Goal: Task Accomplishment & Management: Complete application form

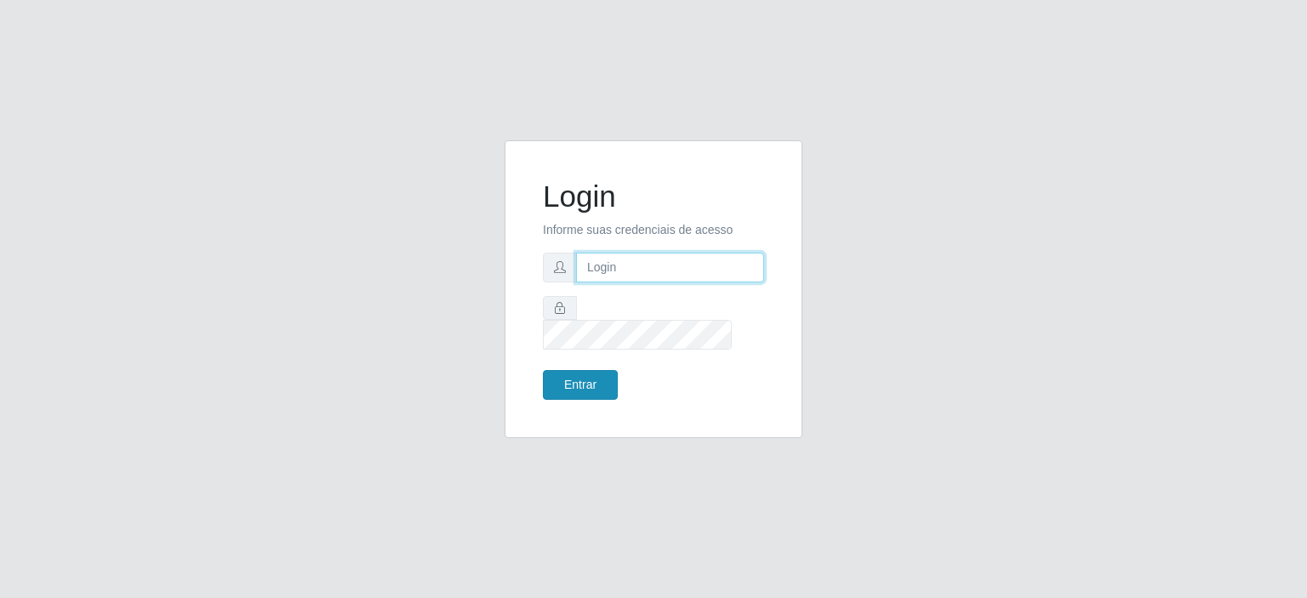
type input "[EMAIL_ADDRESS][DOMAIN_NAME]"
click at [575, 374] on button "Entrar" at bounding box center [580, 385] width 75 height 30
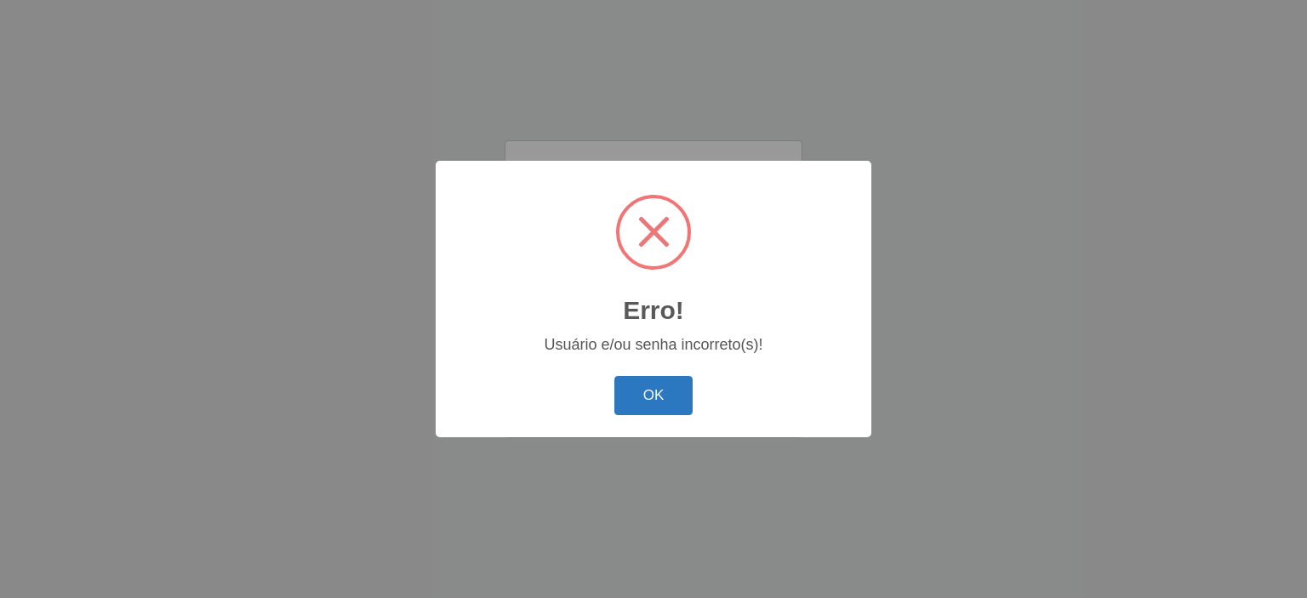
click at [667, 404] on button "OK" at bounding box center [653, 396] width 79 height 40
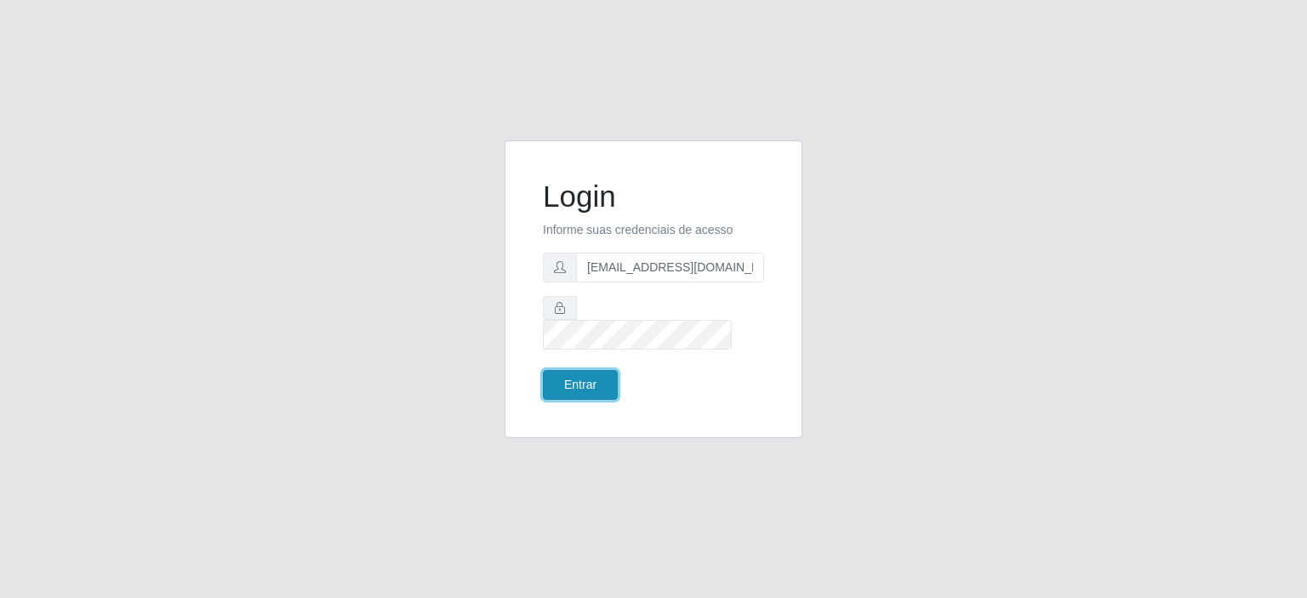
click at [580, 370] on button "Entrar" at bounding box center [580, 385] width 75 height 30
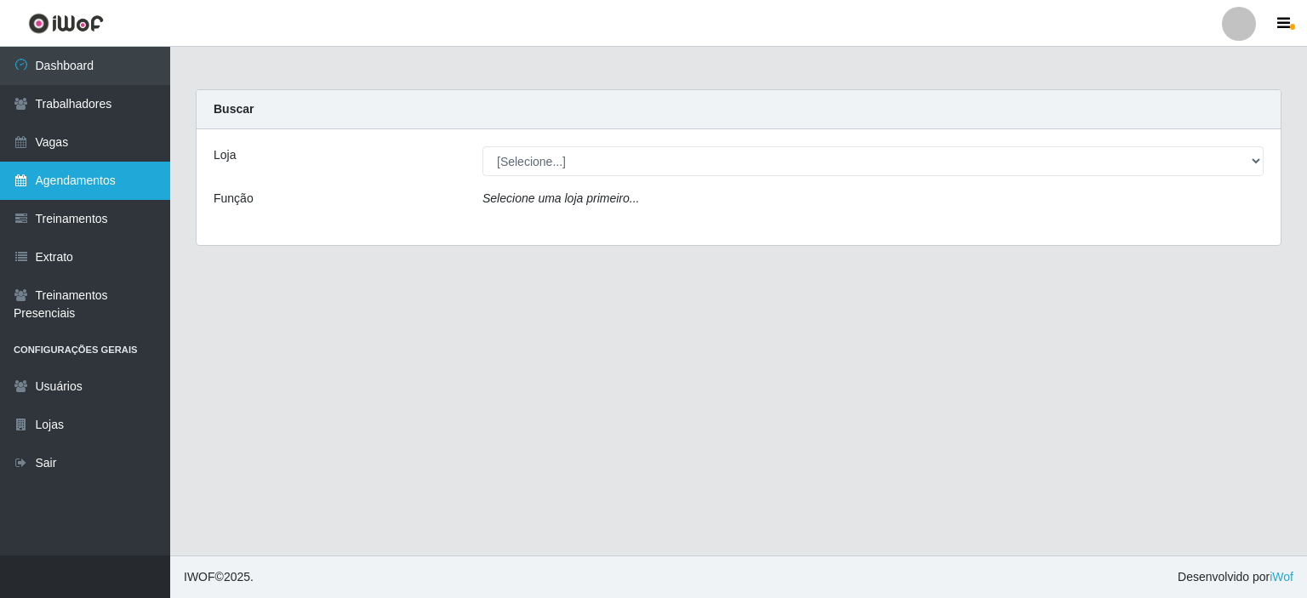
click at [75, 190] on link "Agendamentos" at bounding box center [85, 181] width 170 height 38
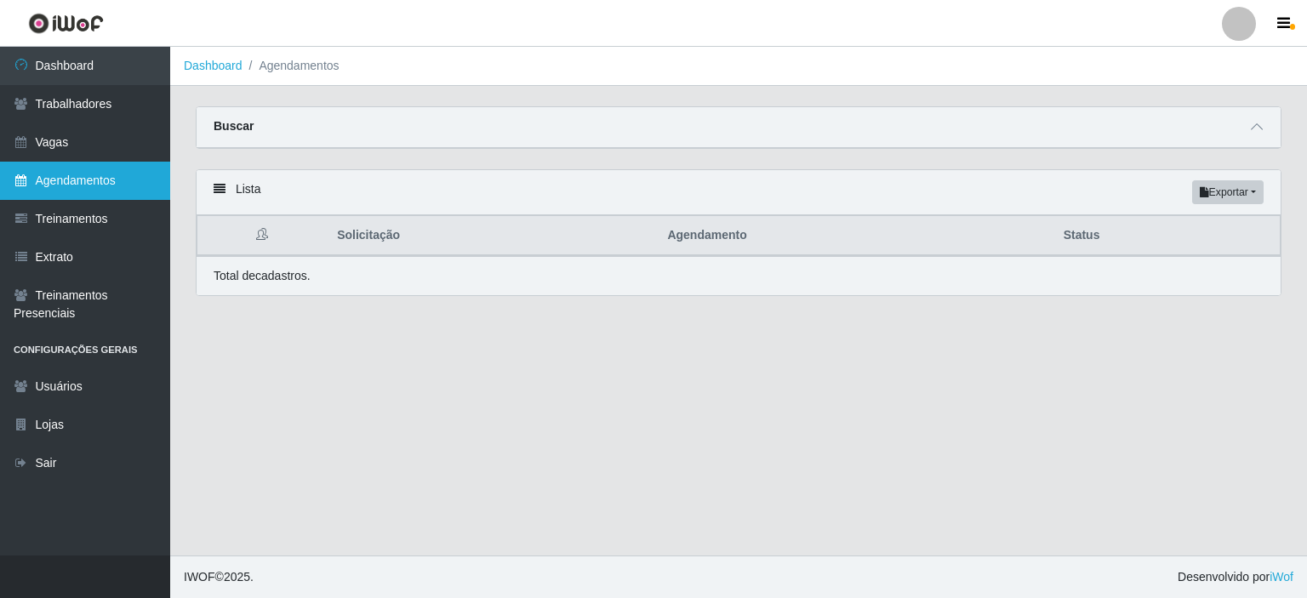
click at [89, 196] on link "Agendamentos" at bounding box center [85, 181] width 170 height 38
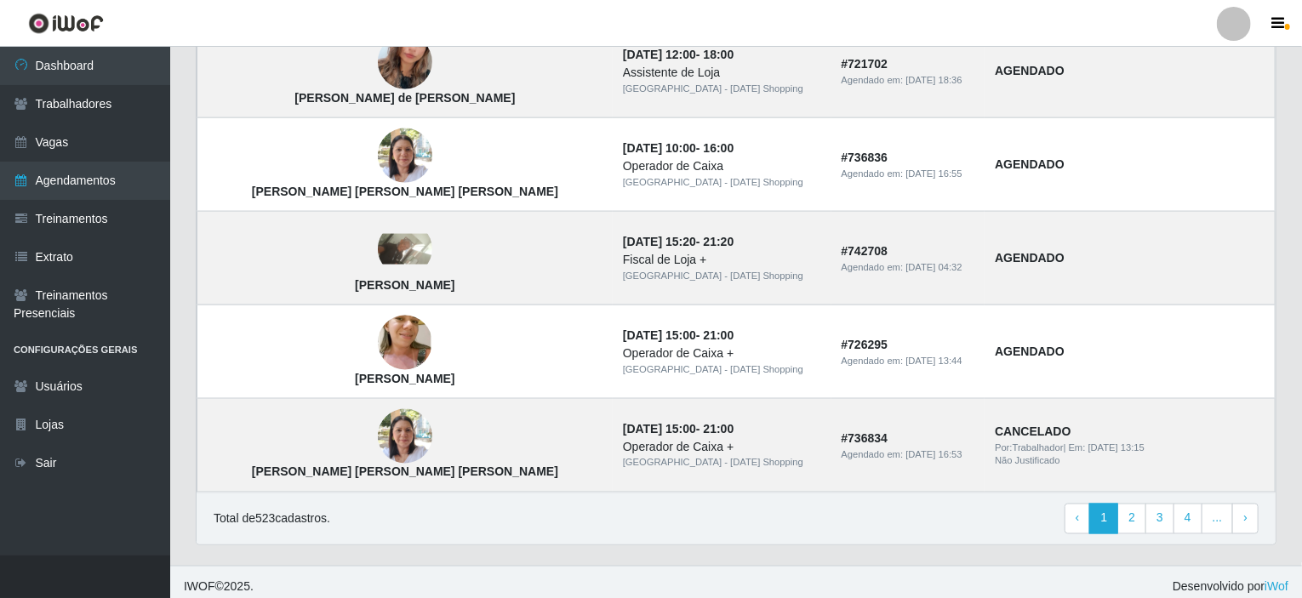
scroll to position [1173, 0]
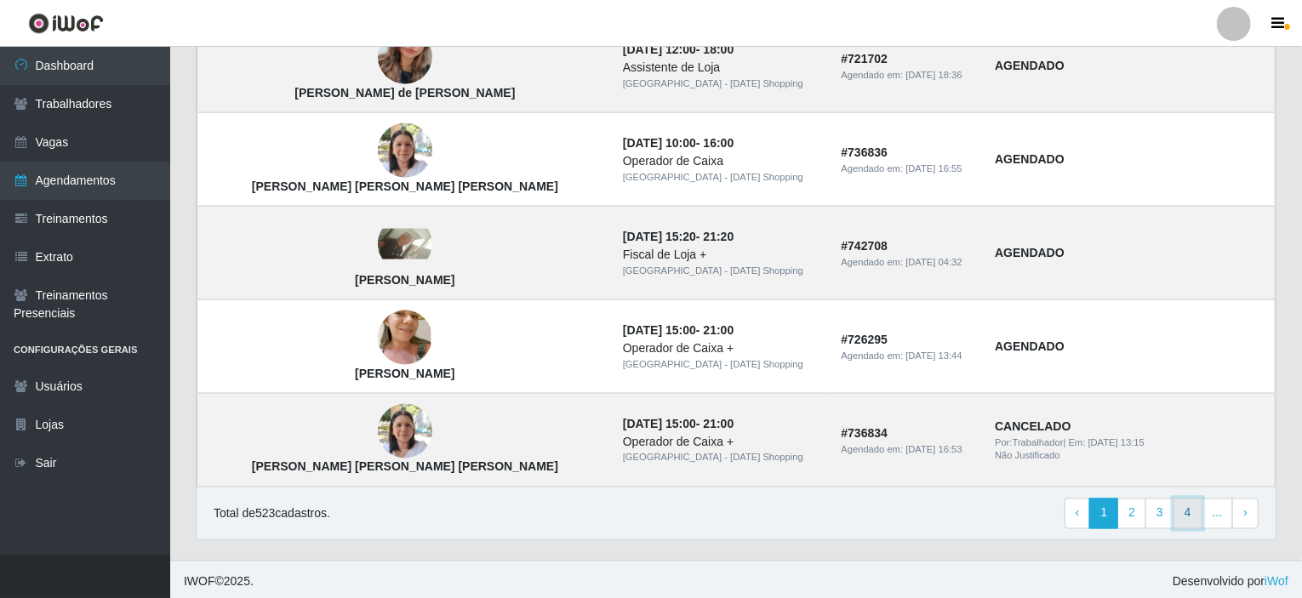
click at [1195, 505] on link "4" at bounding box center [1187, 514] width 29 height 31
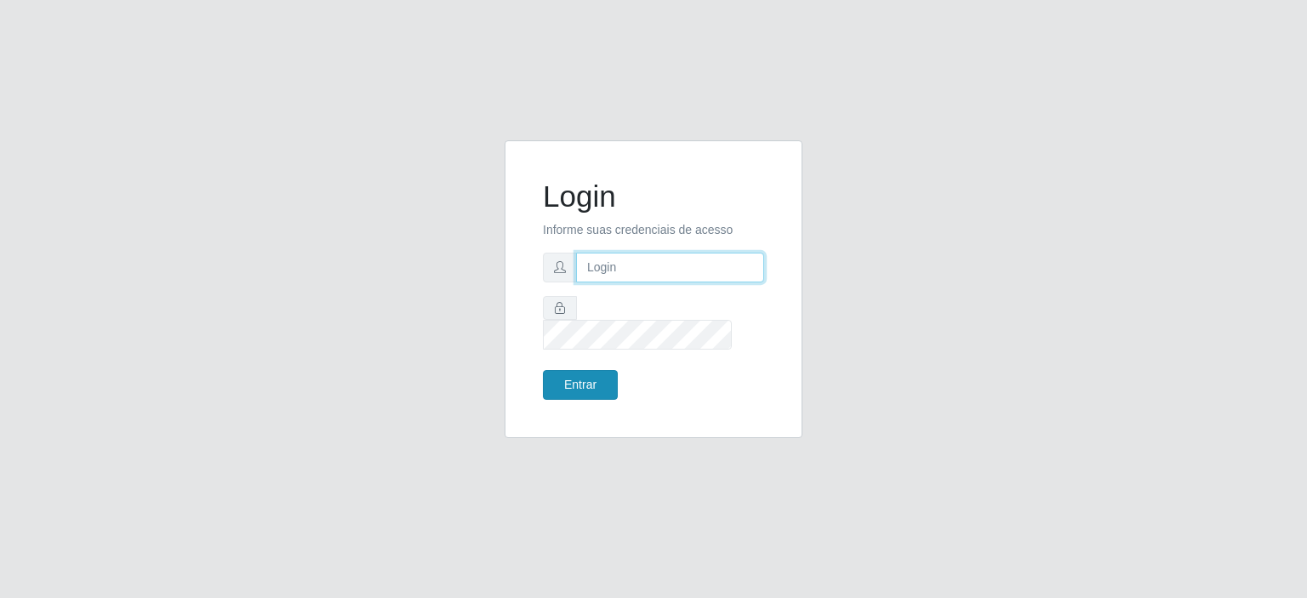
type input "[EMAIL_ADDRESS][DOMAIN_NAME]"
click at [575, 377] on button "Entrar" at bounding box center [580, 385] width 75 height 30
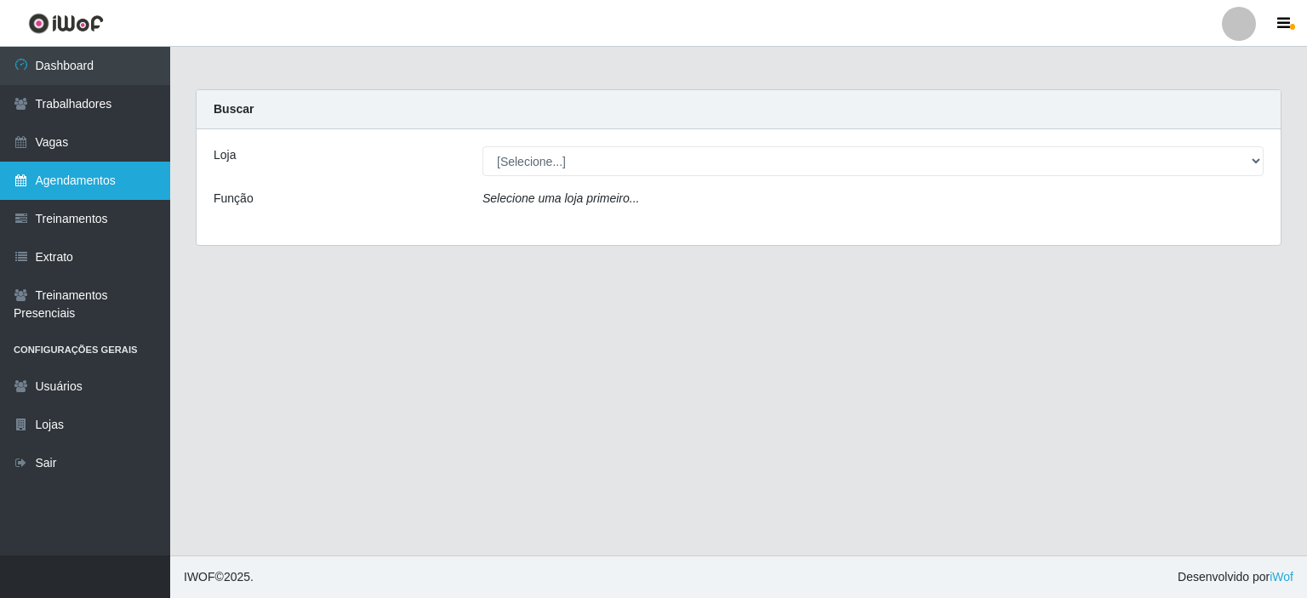
click at [71, 193] on link "Agendamentos" at bounding box center [85, 181] width 170 height 38
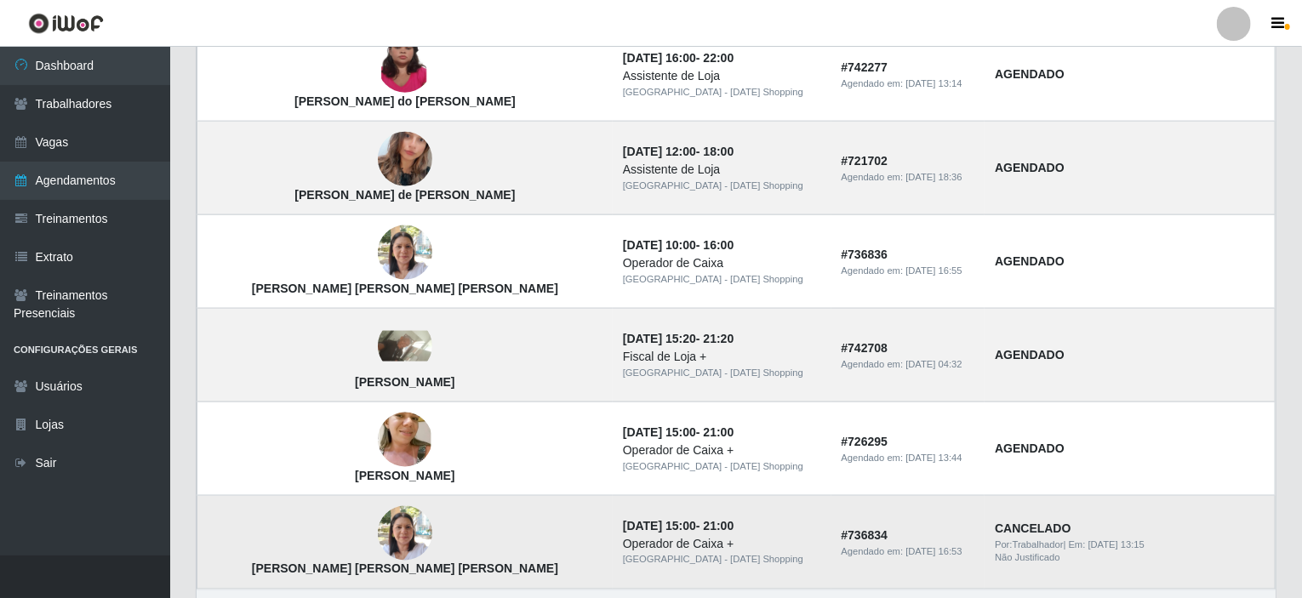
scroll to position [1173, 0]
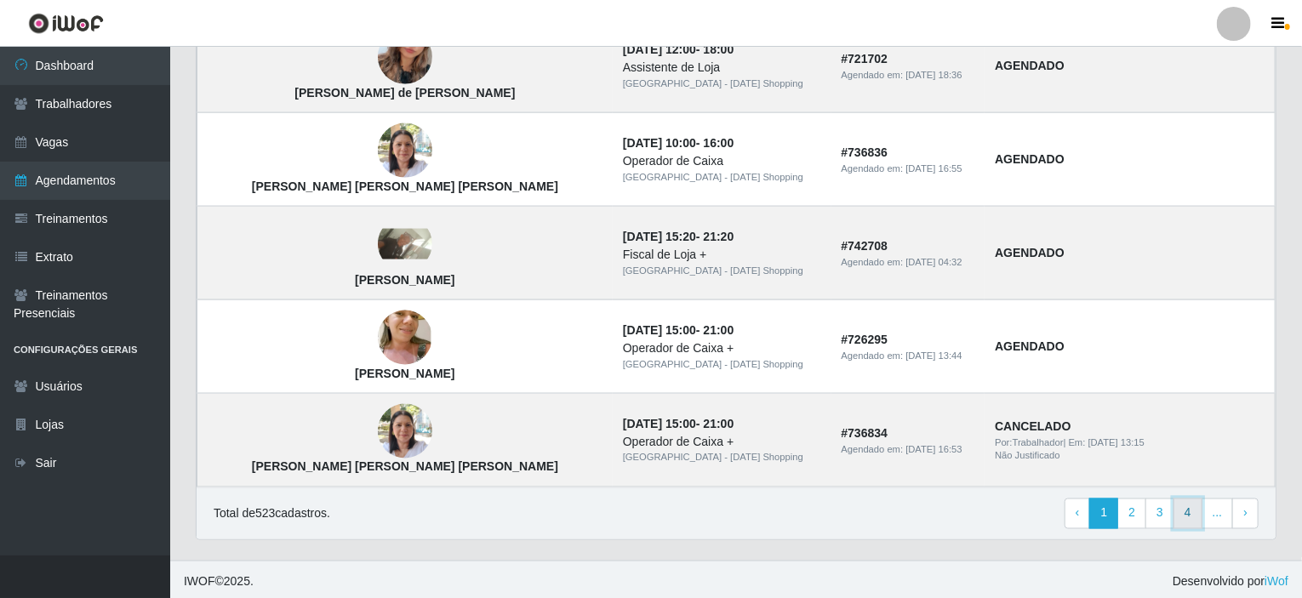
click at [1188, 511] on link "4" at bounding box center [1187, 514] width 29 height 31
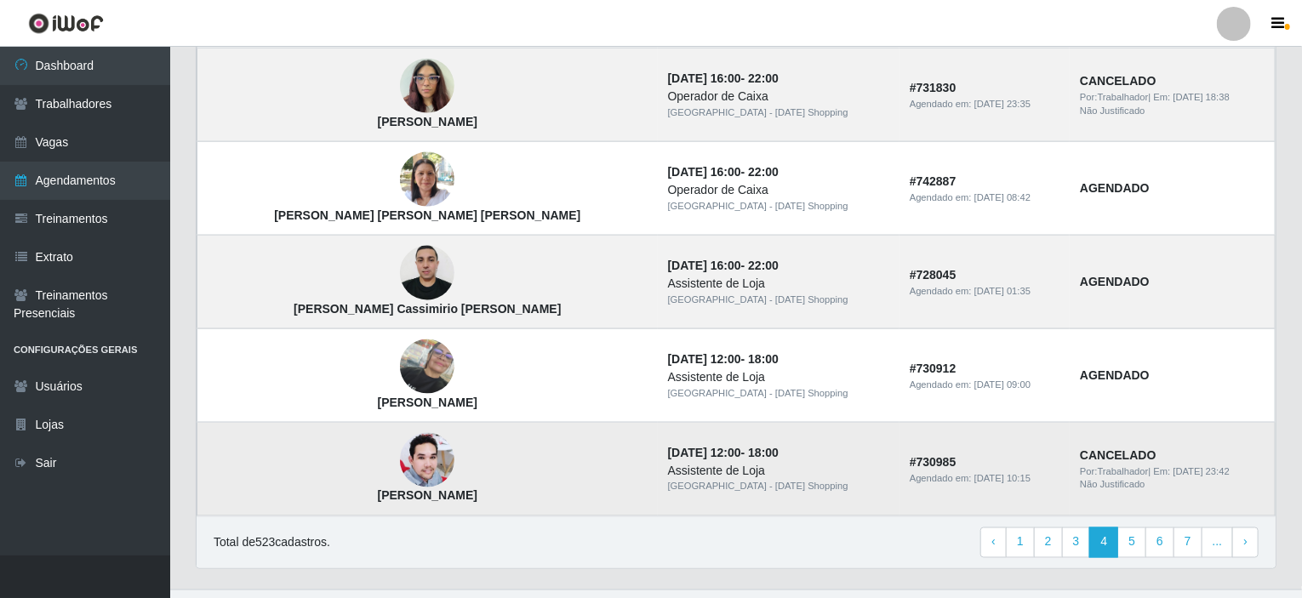
scroll to position [1173, 0]
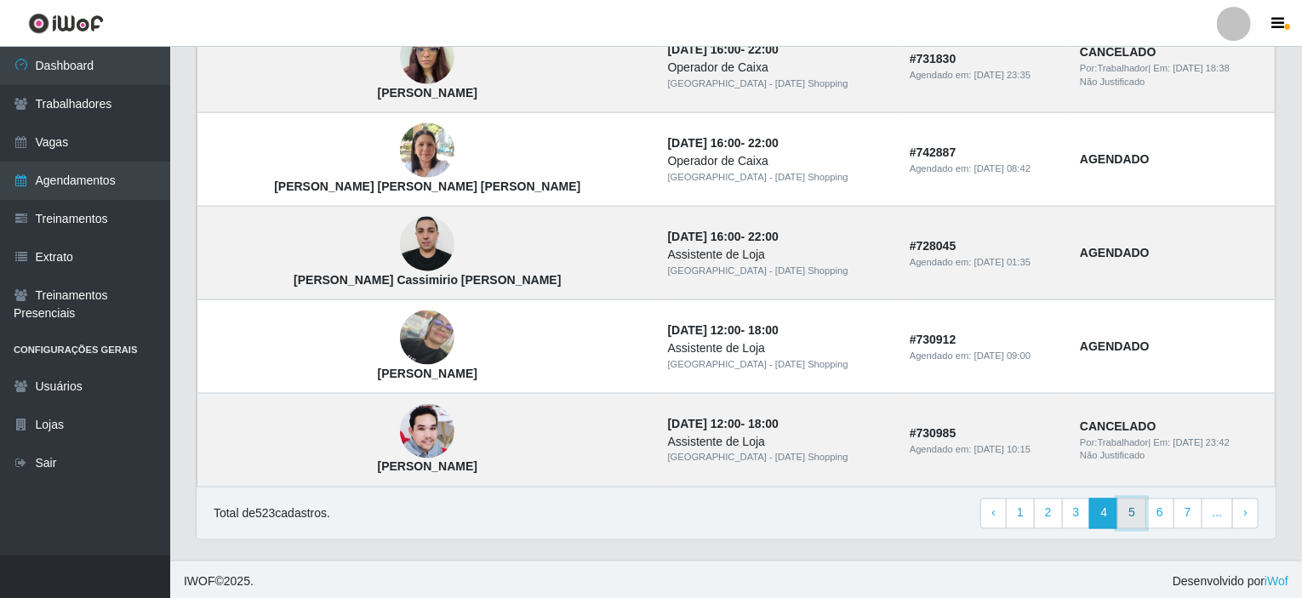
click at [1133, 517] on link "5" at bounding box center [1131, 514] width 29 height 31
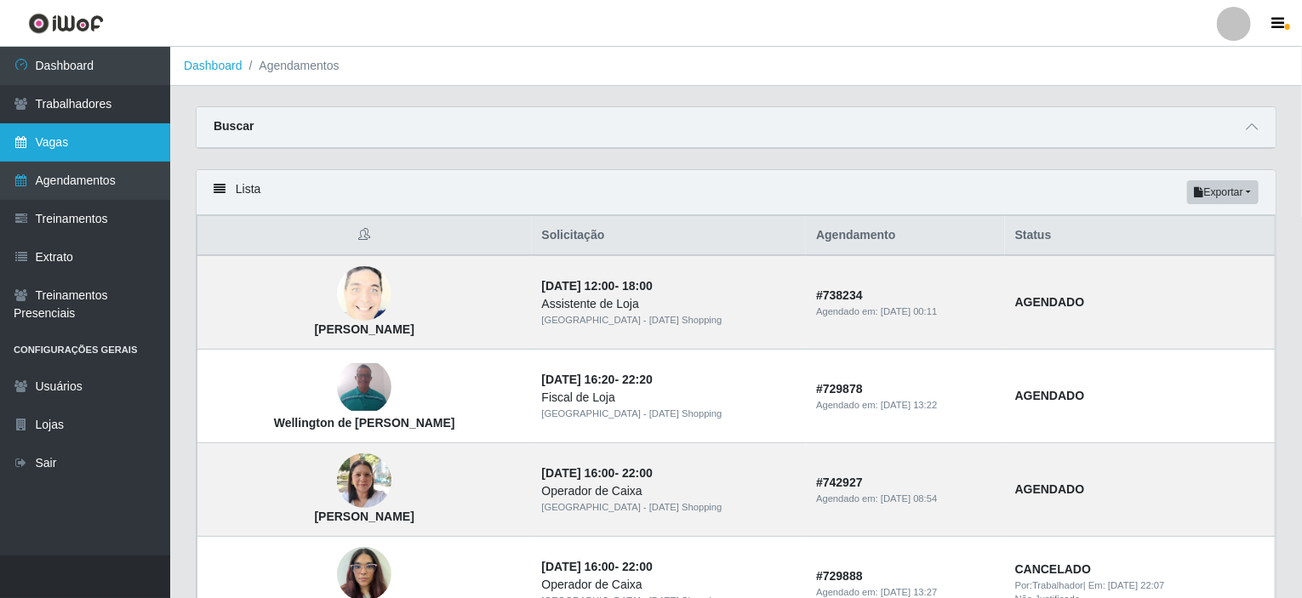
click at [60, 146] on link "Vagas" at bounding box center [85, 142] width 170 height 38
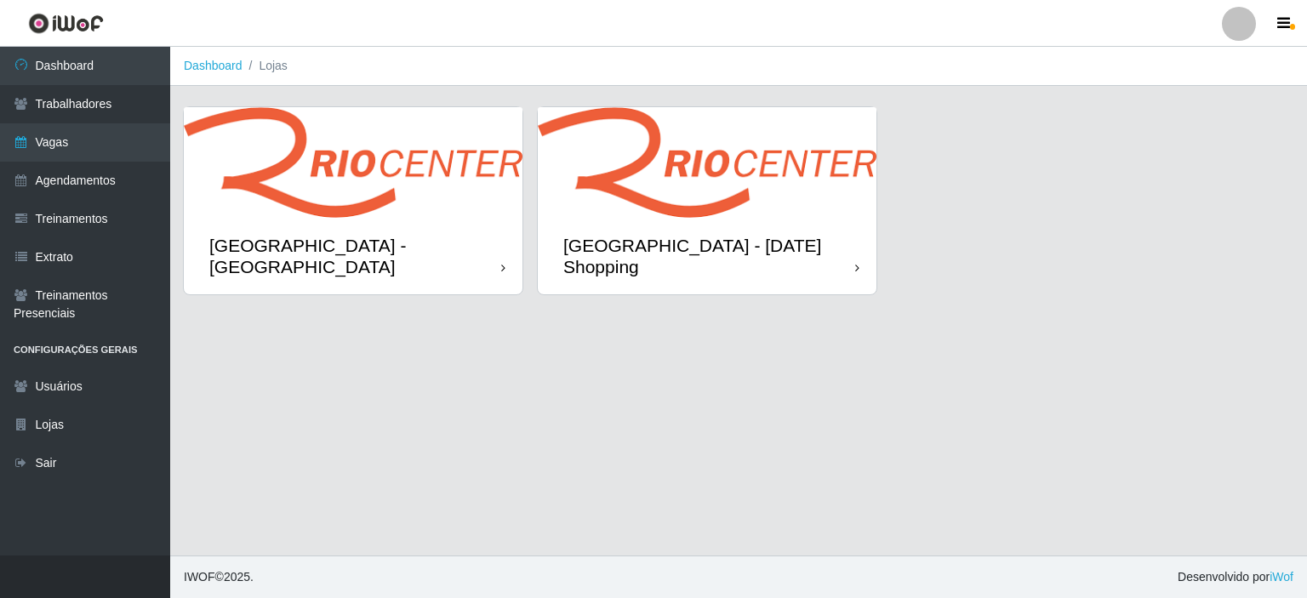
click at [671, 225] on div "[GEOGRAPHIC_DATA] - [DATE] Shopping" at bounding box center [707, 256] width 339 height 77
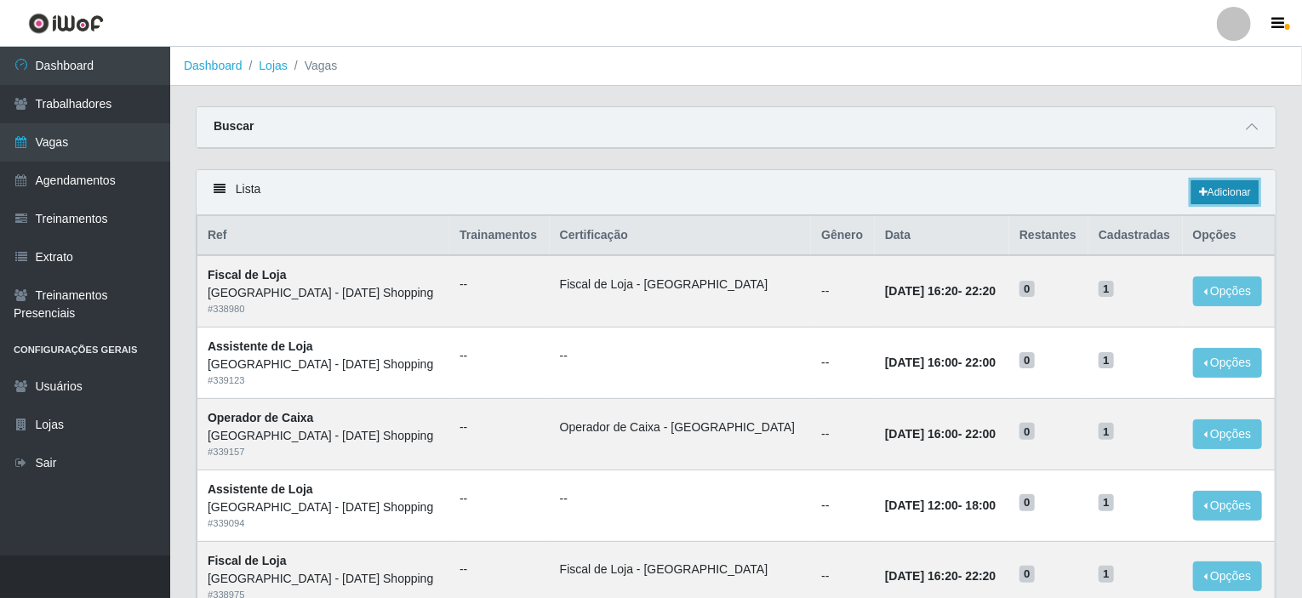
click at [1195, 192] on link "Adicionar" at bounding box center [1224, 192] width 67 height 24
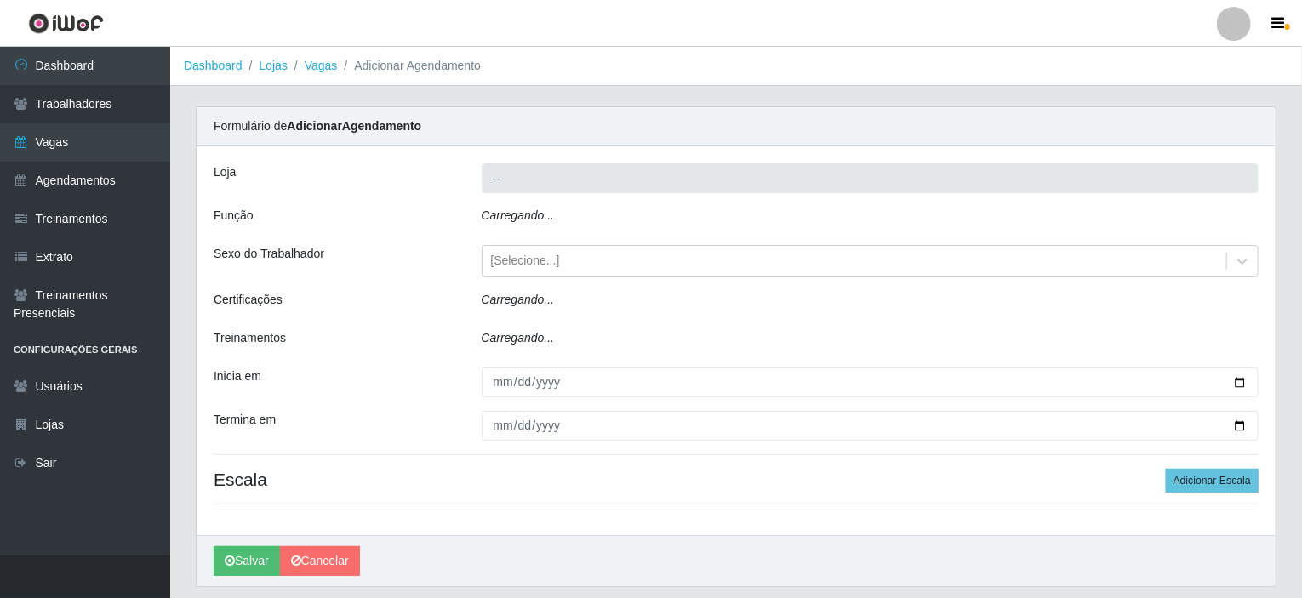
type input "[GEOGRAPHIC_DATA] - [DATE] Shopping"
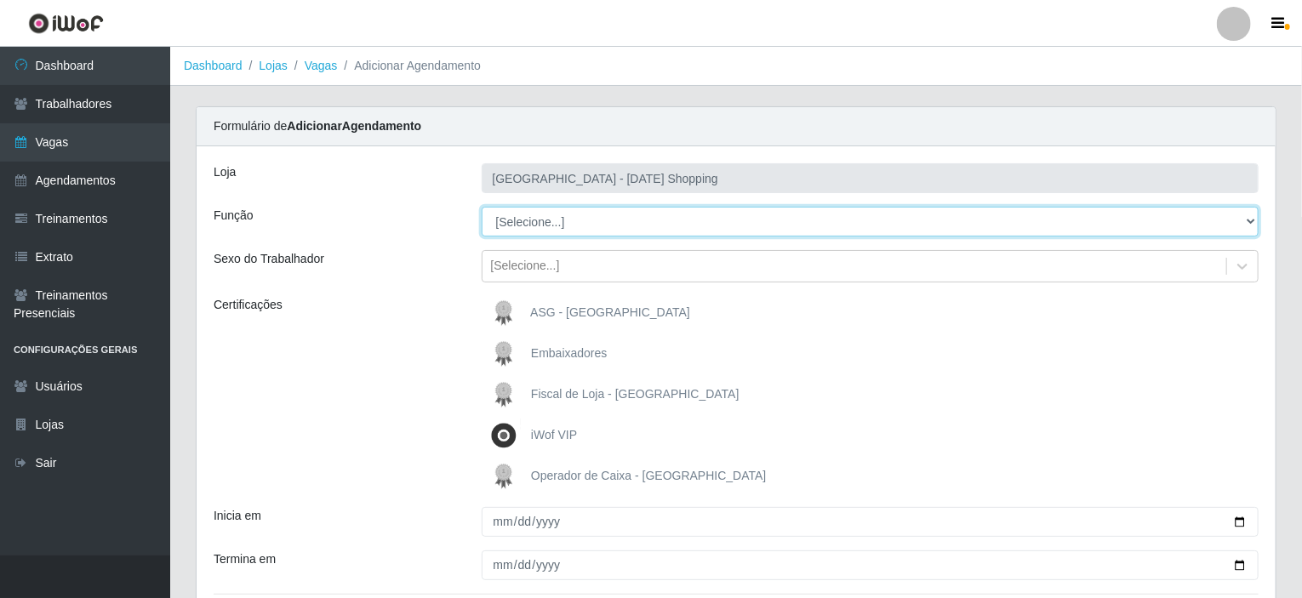
click at [678, 231] on select "[Selecione...] ASG ASG + ASG ++ Assistente de Loja Assistente de Loja + Assiste…" at bounding box center [871, 222] width 778 height 30
select select "156"
click at [482, 207] on select "[Selecione...] ASG ASG + ASG ++ Assistente de Loja Assistente de Loja + Assiste…" at bounding box center [871, 222] width 778 height 30
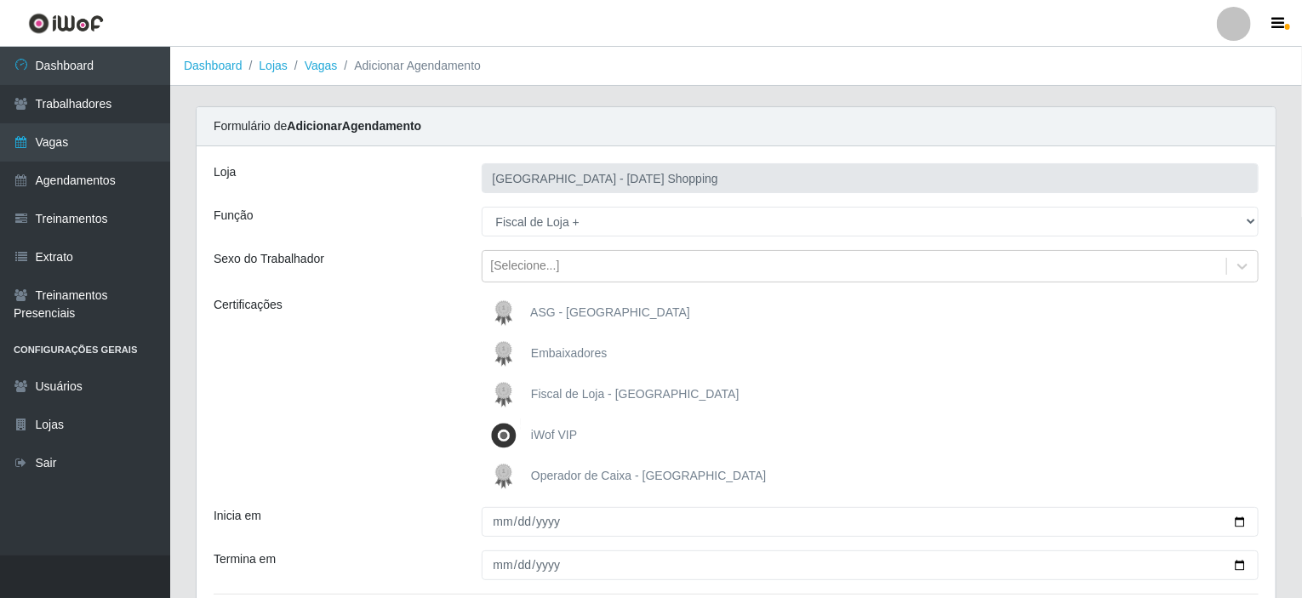
click at [562, 393] on span "Fiscal de Loja - Rio Center" at bounding box center [635, 394] width 208 height 14
click at [0, 0] on input "Fiscal de Loja - Rio Center" at bounding box center [0, 0] width 0 height 0
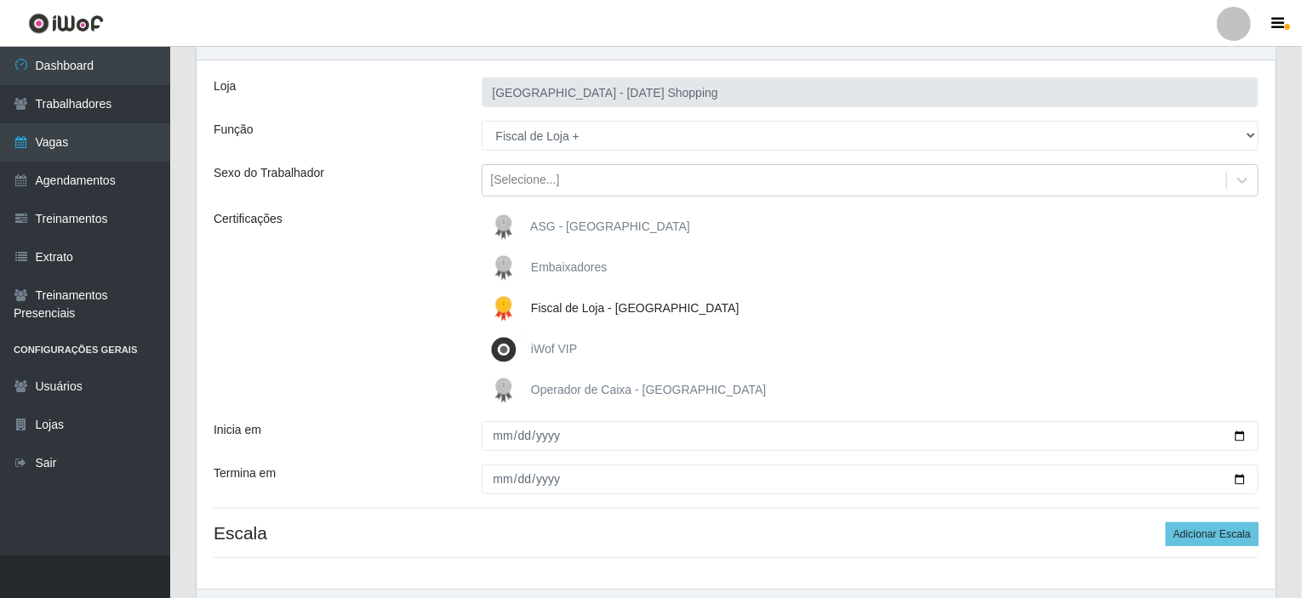
scroll to position [170, 0]
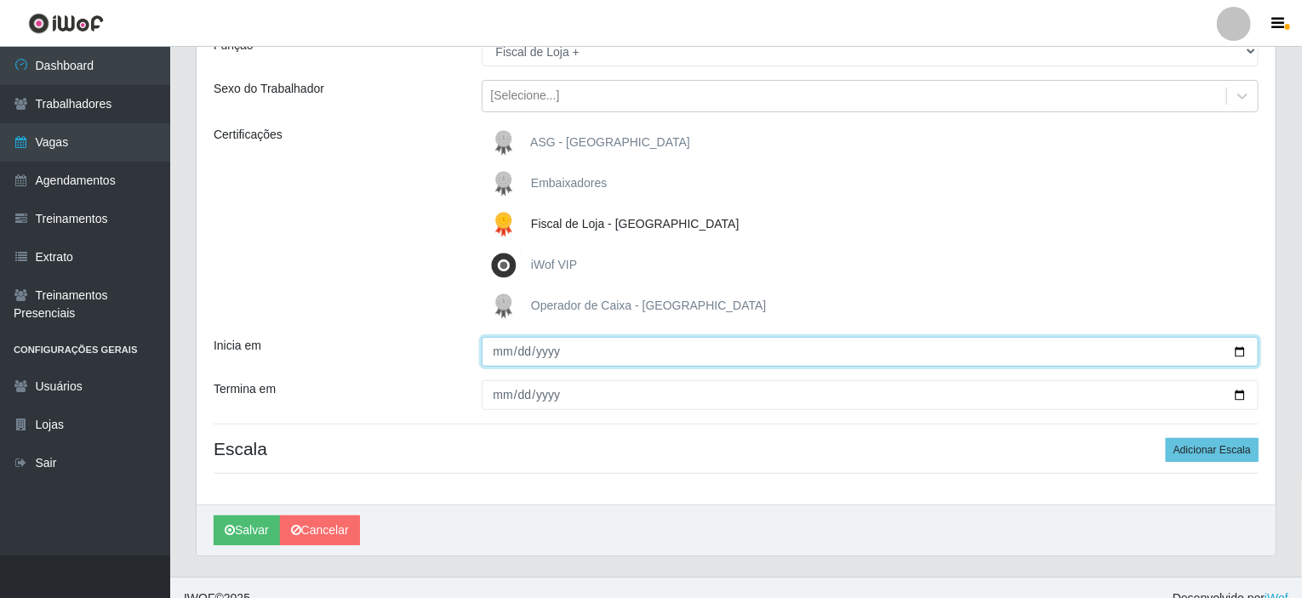
click at [1239, 351] on input "Inicia em" at bounding box center [871, 352] width 778 height 30
type input "2025-09-20"
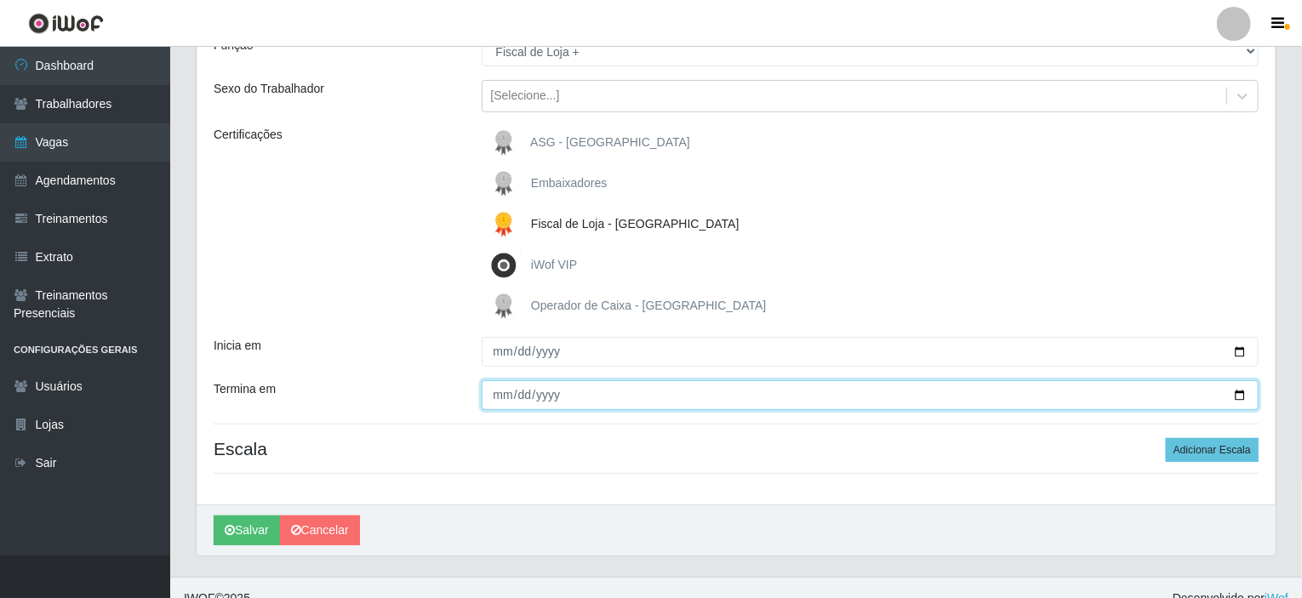
click at [1241, 391] on input "Termina em" at bounding box center [871, 395] width 778 height 30
type input "2025-09-20"
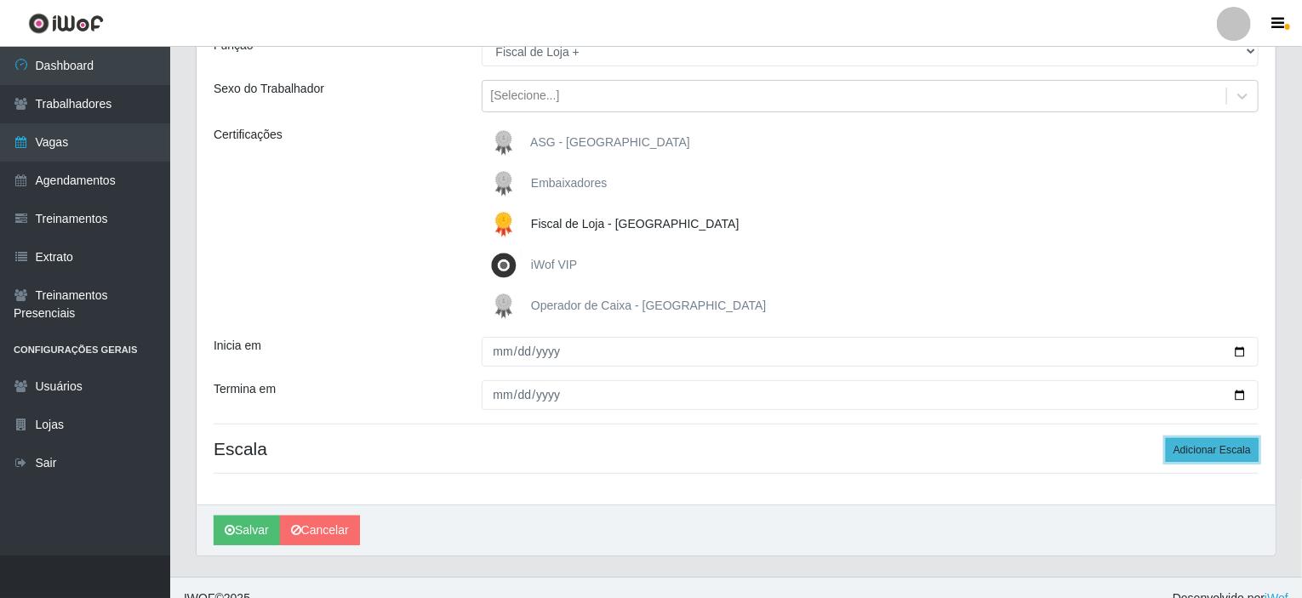
click at [1188, 448] on button "Adicionar Escala" at bounding box center [1212, 450] width 93 height 24
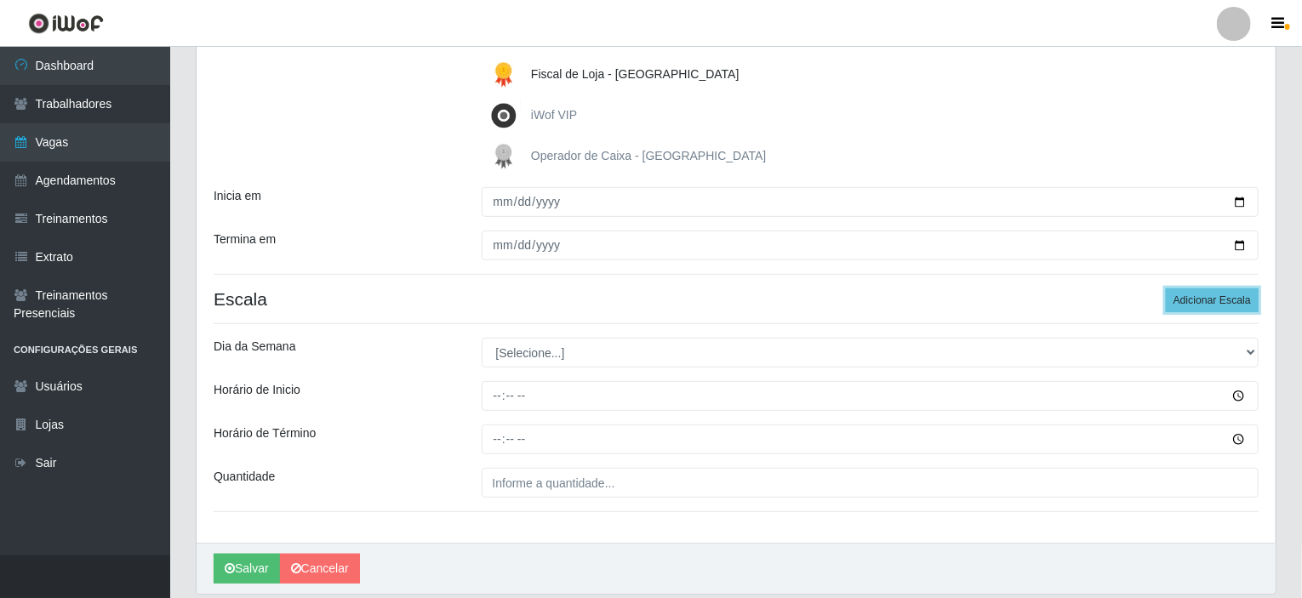
scroll to position [340, 0]
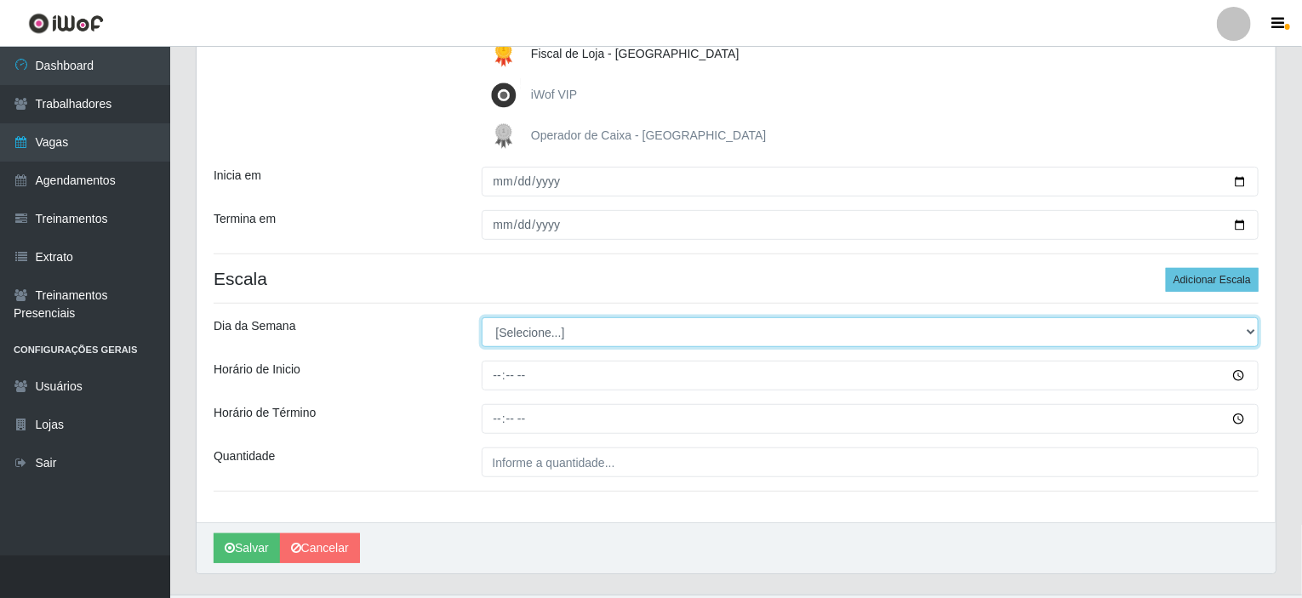
click at [626, 330] on select "[Selecione...] Segunda Terça Quarta Quinta Sexta Sábado Domingo" at bounding box center [871, 332] width 778 height 30
select select "6"
click at [482, 317] on select "[Selecione...] Segunda Terça Quarta Quinta Sexta Sábado Domingo" at bounding box center [871, 332] width 778 height 30
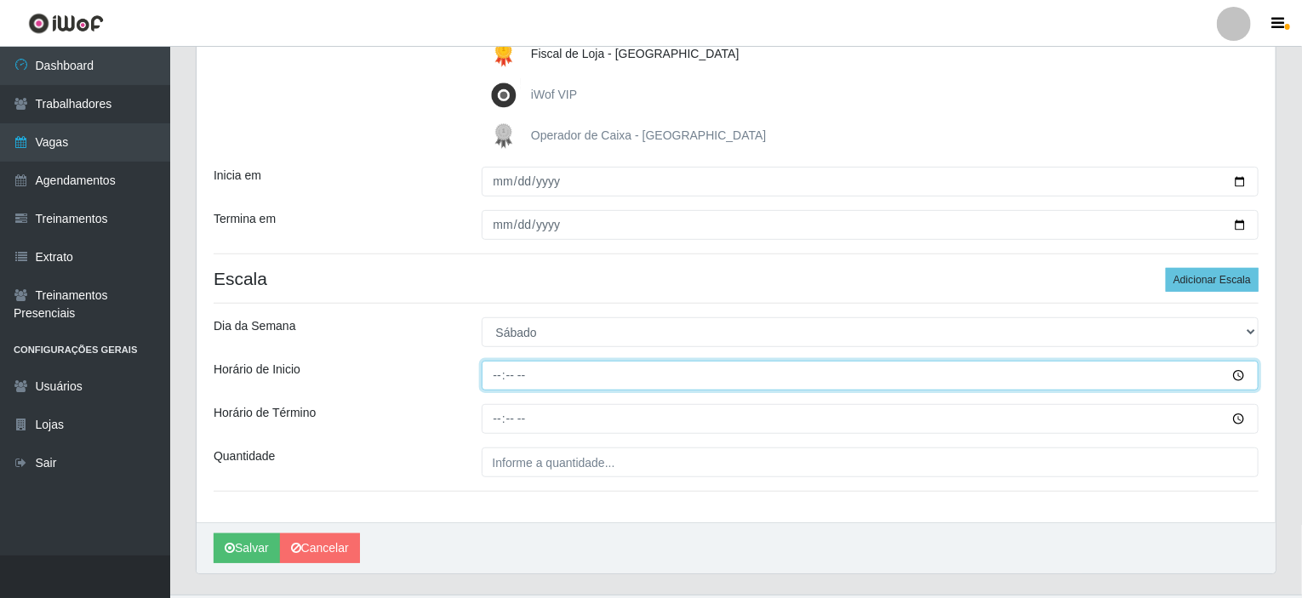
click at [489, 374] on input "Horário de Inicio" at bounding box center [871, 376] width 778 height 30
type input "16:20"
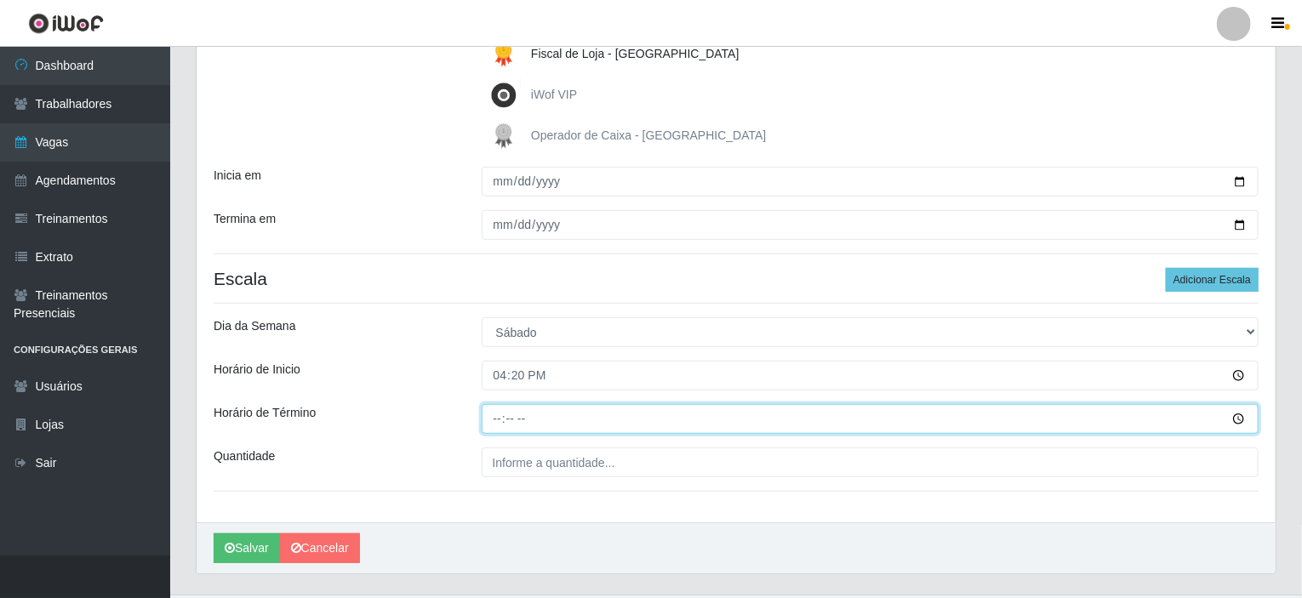
click at [491, 415] on input "Horário de Término" at bounding box center [871, 419] width 778 height 30
type input "22:20"
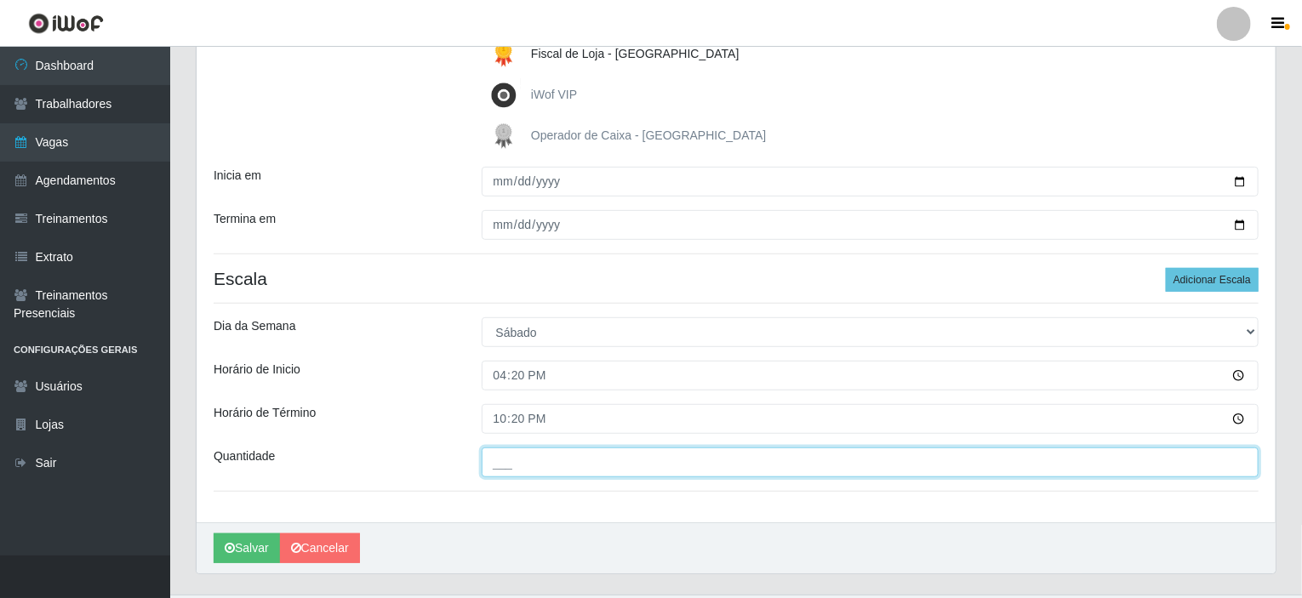
click at [514, 465] on input "___" at bounding box center [871, 463] width 778 height 30
type input "01_"
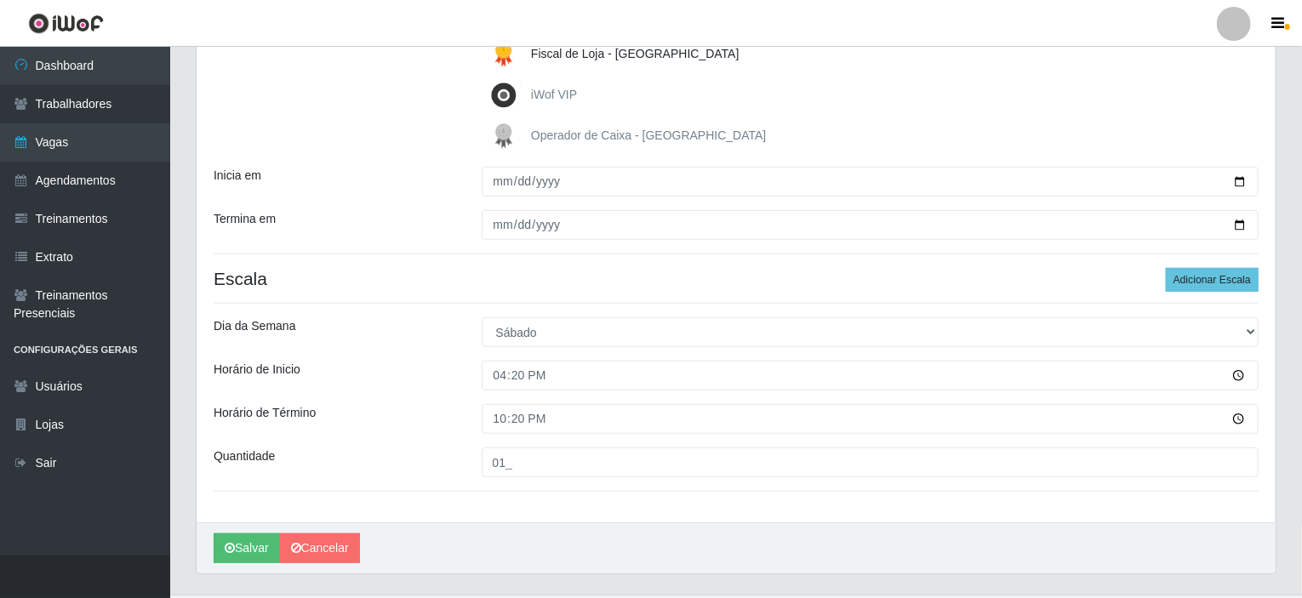
click at [502, 505] on div "Loja Rio Center - Natal Shopping Função [Selecione...] ASG ASG + ASG ++ Assiste…" at bounding box center [736, 164] width 1079 height 716
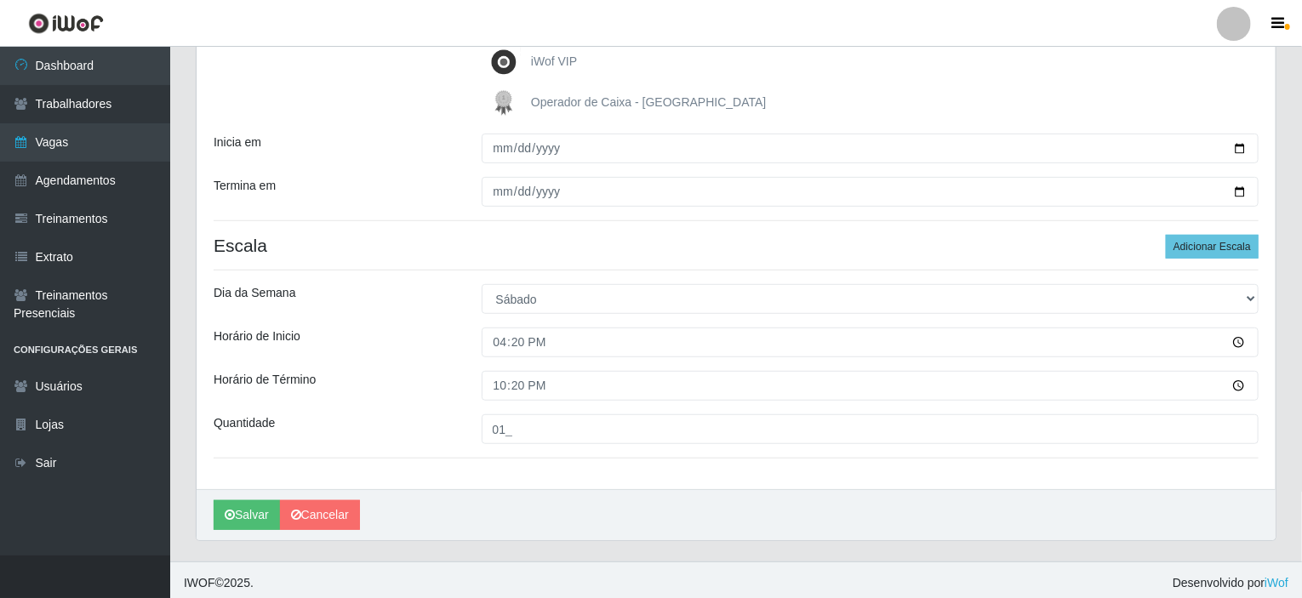
scroll to position [378, 0]
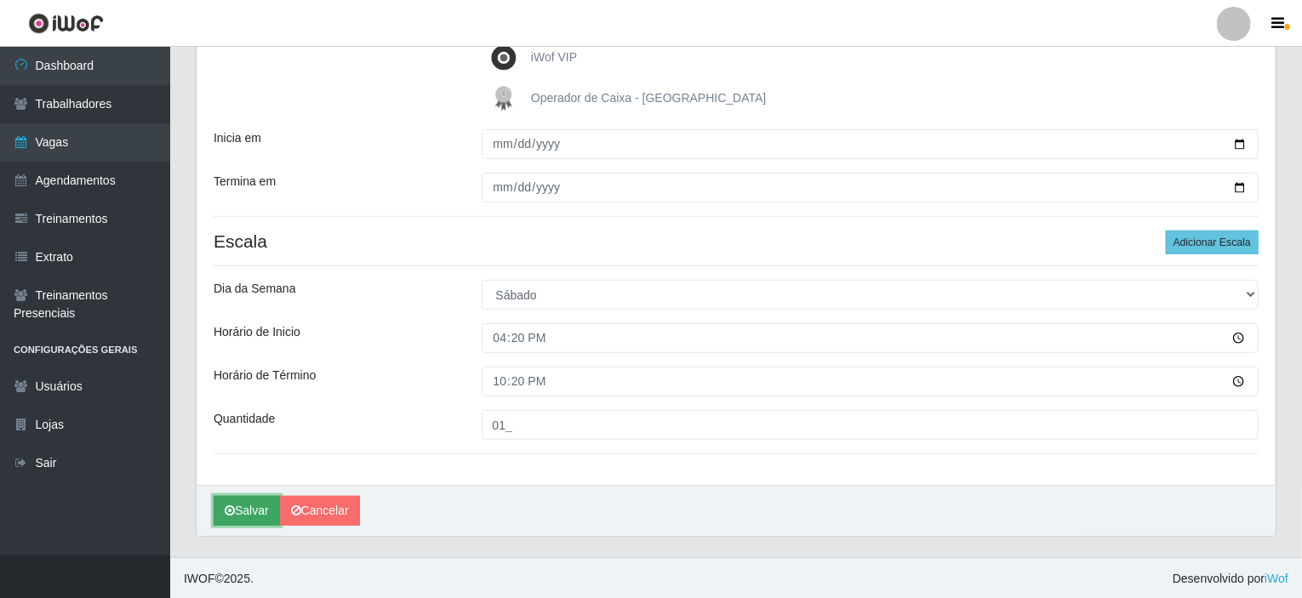
click at [244, 513] on button "Salvar" at bounding box center [247, 511] width 66 height 30
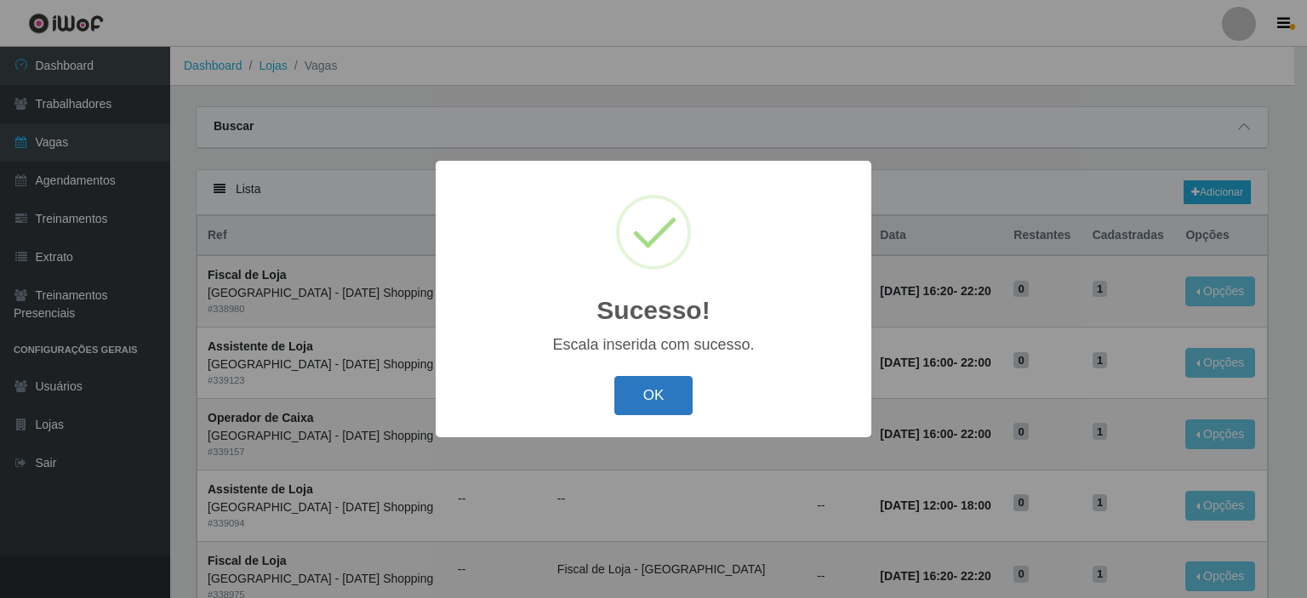
click at [642, 412] on button "OK" at bounding box center [653, 396] width 79 height 40
